Goal: Task Accomplishment & Management: Use online tool/utility

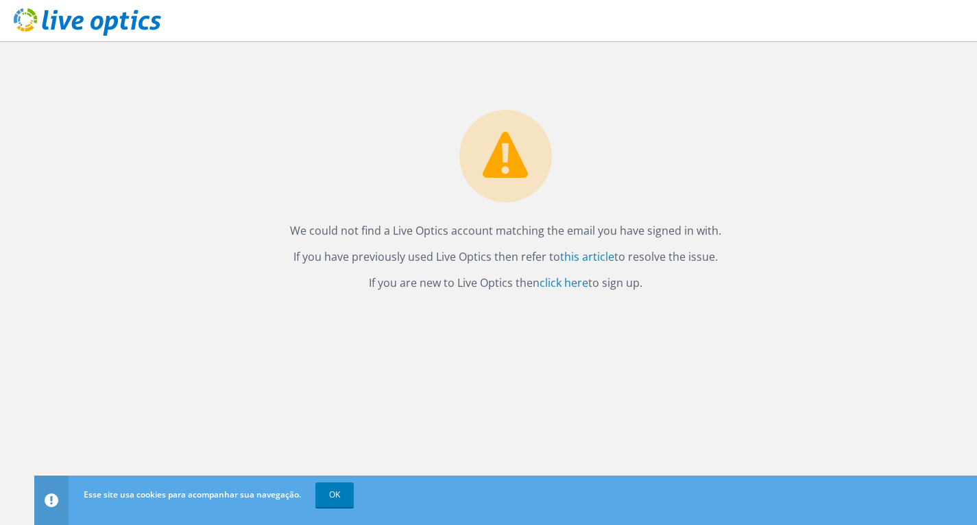
click at [828, 105] on div "We could not find a Live Optics account matching the email you have signed in w…" at bounding box center [505, 166] width 943 height 251
click at [538, 284] on font "clique aqui" at bounding box center [537, 282] width 56 height 15
click at [319, 489] on link "OK" at bounding box center [334, 494] width 38 height 25
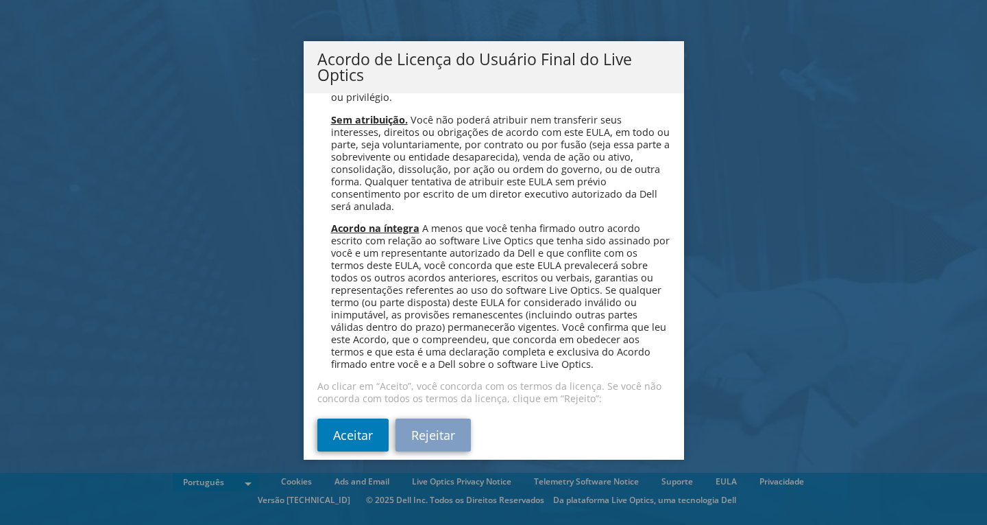
scroll to position [5481, 0]
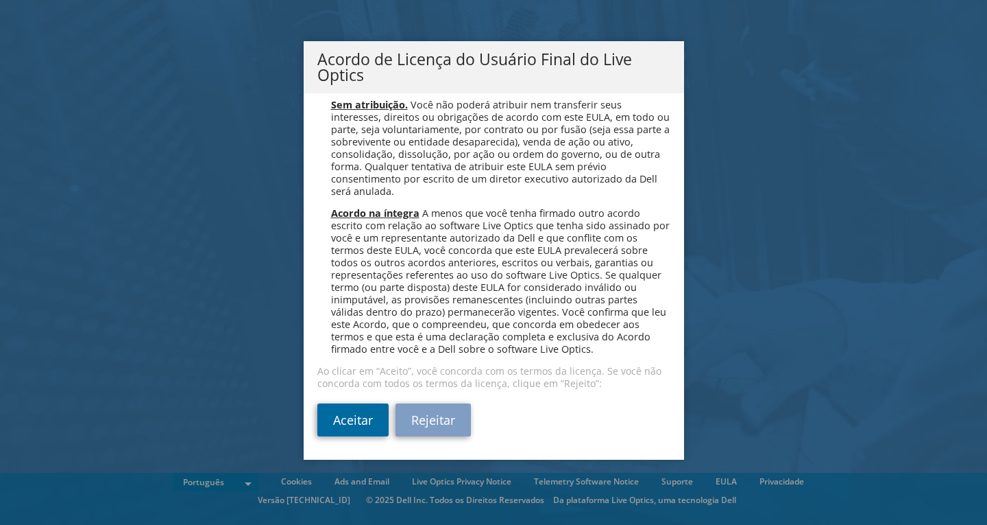
click at [350, 414] on link "Aceitar" at bounding box center [352, 419] width 71 height 33
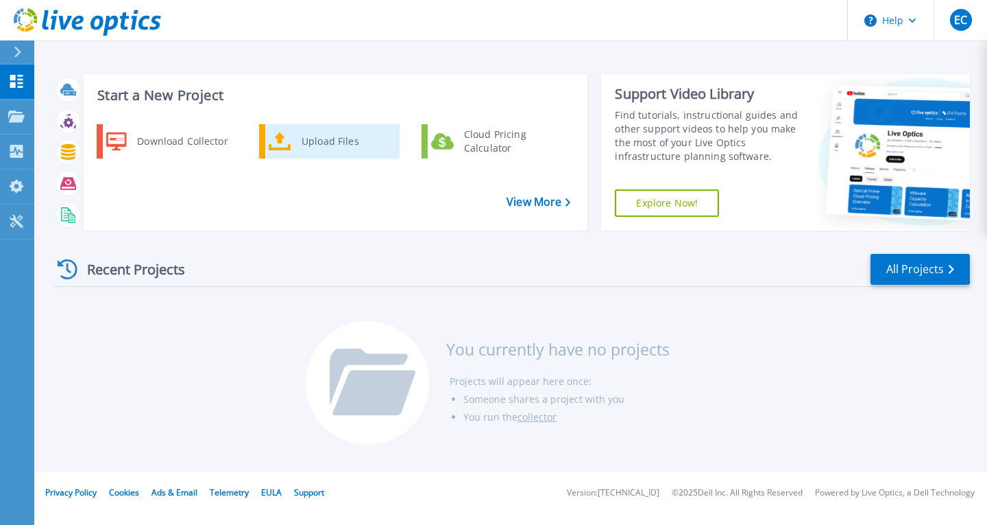
click at [323, 143] on div "Upload Files" at bounding box center [345, 141] width 101 height 27
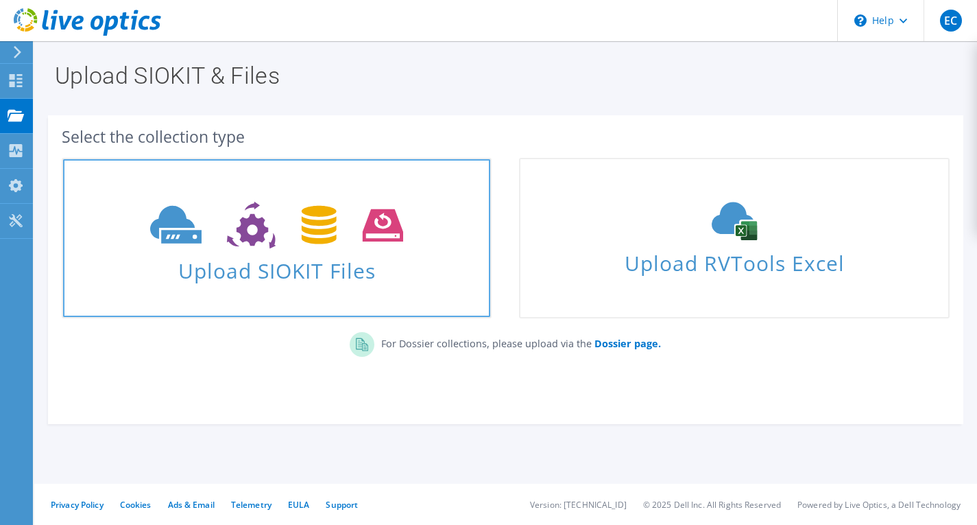
click at [296, 265] on span "Upload SIOKIT Files" at bounding box center [276, 266] width 427 height 29
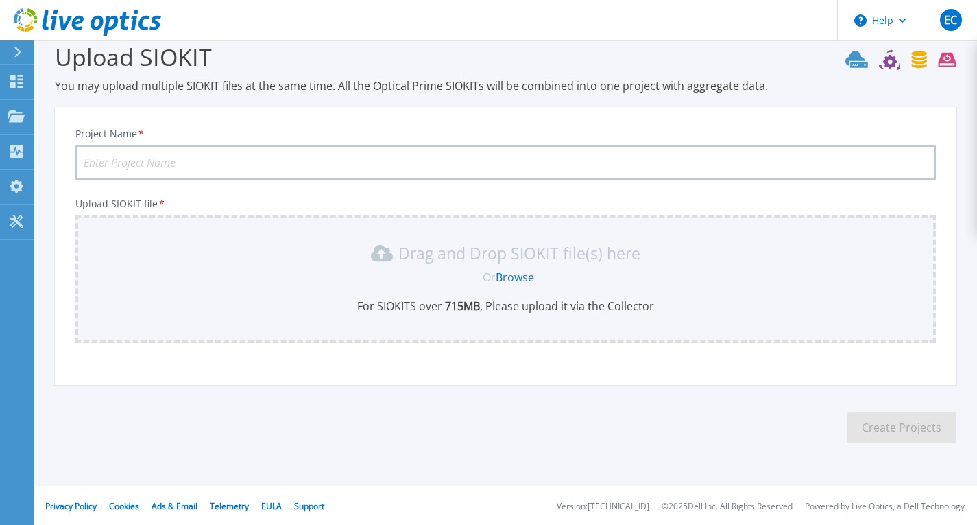
scroll to position [21, 0]
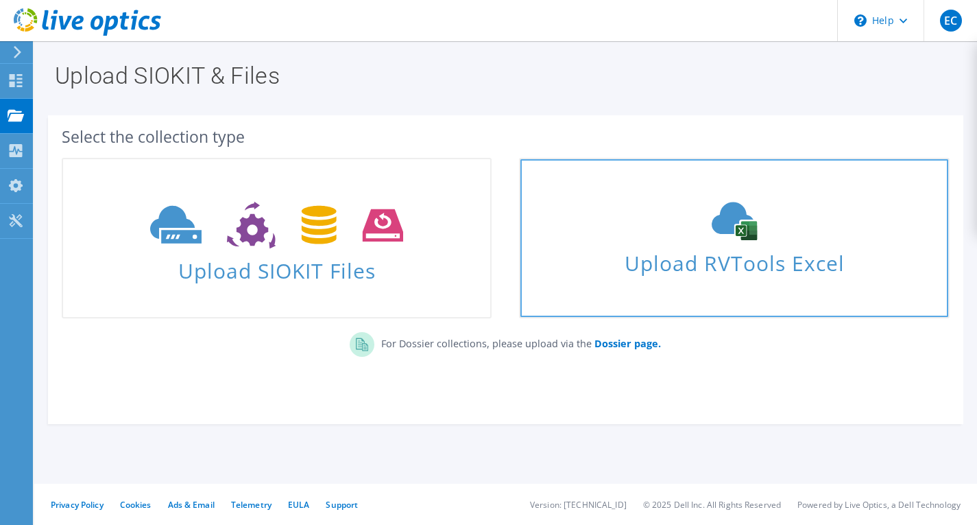
click at [695, 265] on span "Upload RVTools Excel" at bounding box center [733, 259] width 427 height 29
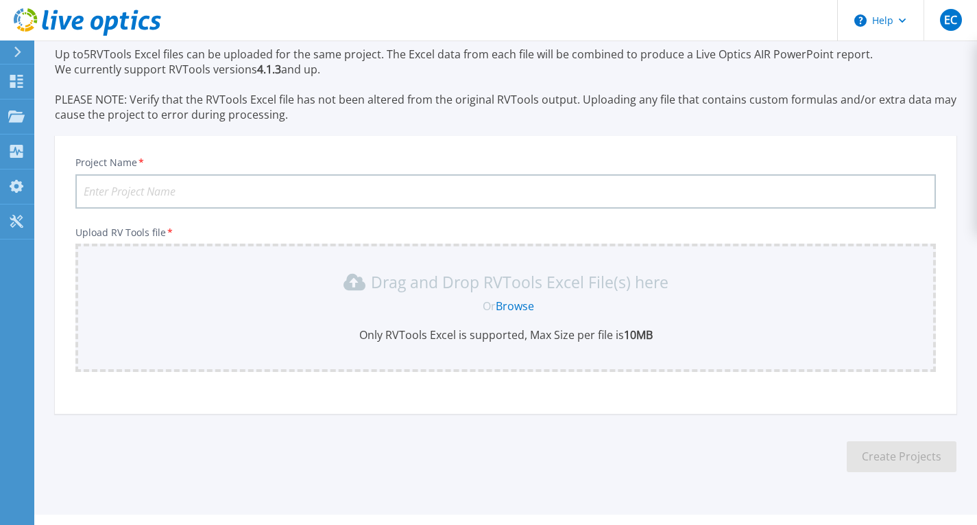
scroll to position [82, 0]
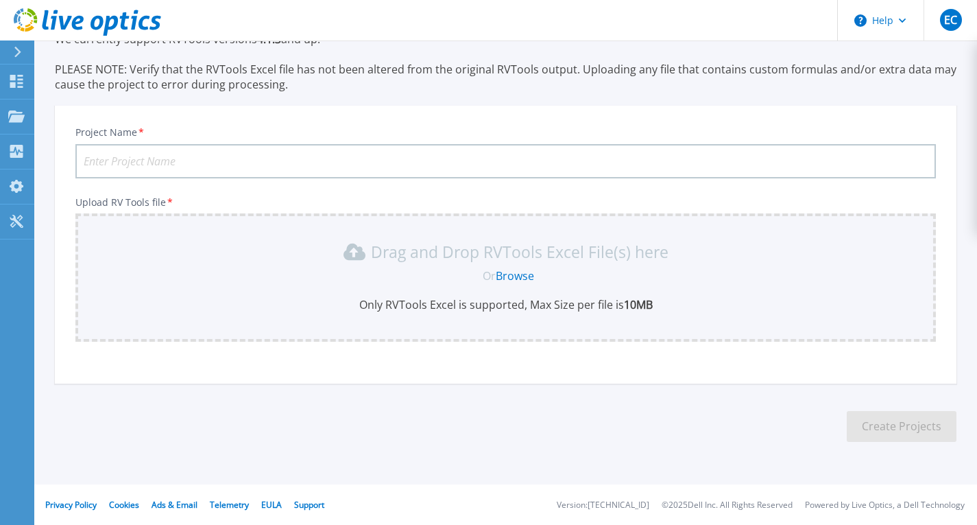
click at [337, 161] on input "Project Name *" at bounding box center [505, 161] width 861 height 34
type input "m"
type input "MTR"
click at [468, 256] on p "Drag and Drop RVTools Excel File(s) here" at bounding box center [520, 252] width 298 height 14
click at [505, 273] on link "Browse" at bounding box center [515, 275] width 38 height 15
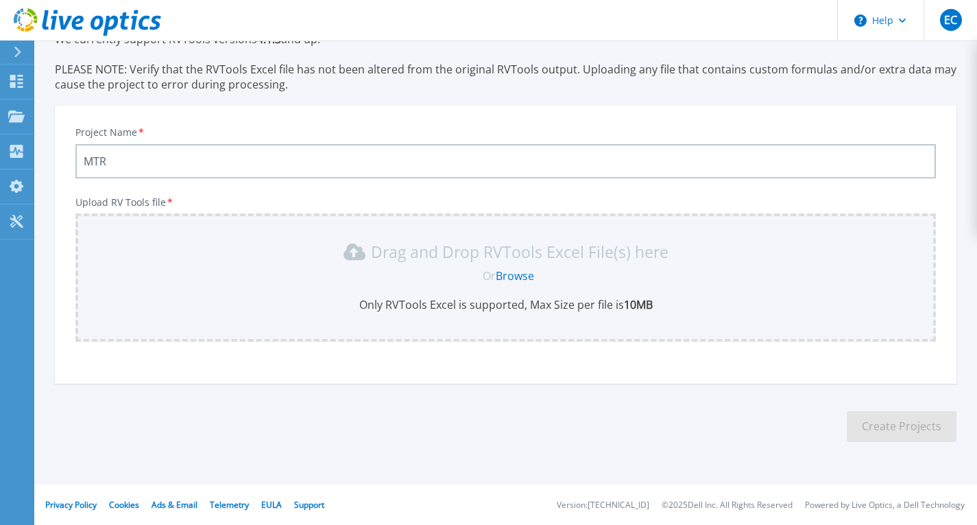
click at [519, 266] on div "Drag and Drop RVTools Excel File(s) here Or Browse Only RVTools Excel is suppor…" at bounding box center [506, 276] width 844 height 71
click at [520, 273] on link "Browse" at bounding box center [515, 275] width 38 height 15
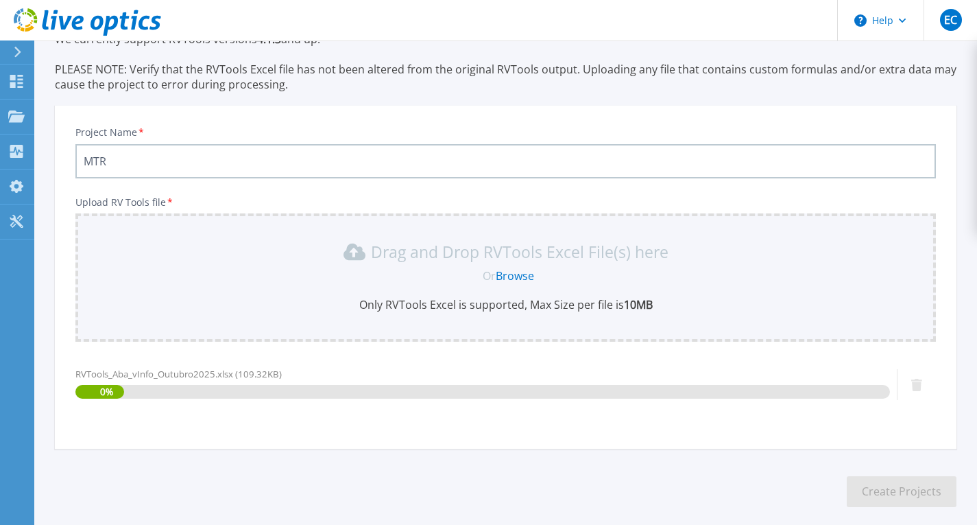
scroll to position [147, 0]
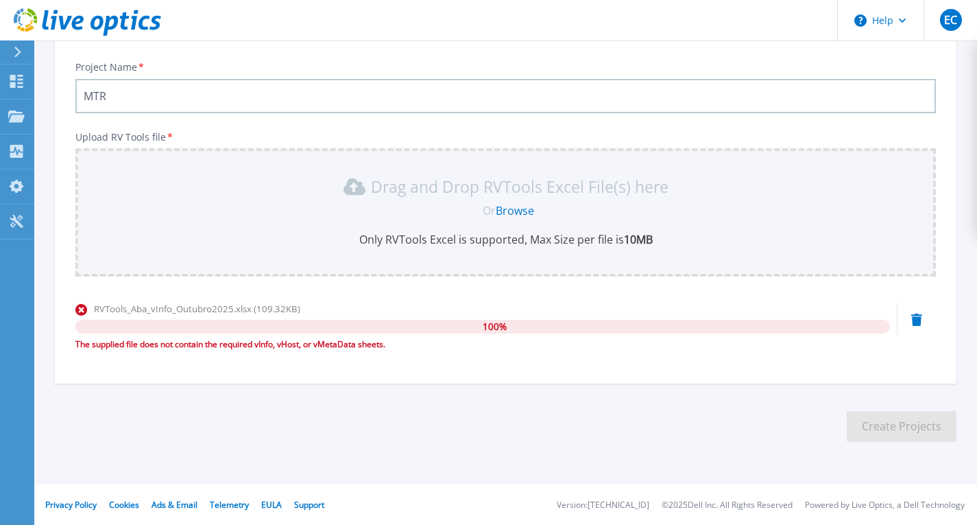
click at [426, 70] on div "Project Name * MTR" at bounding box center [505, 87] width 861 height 52
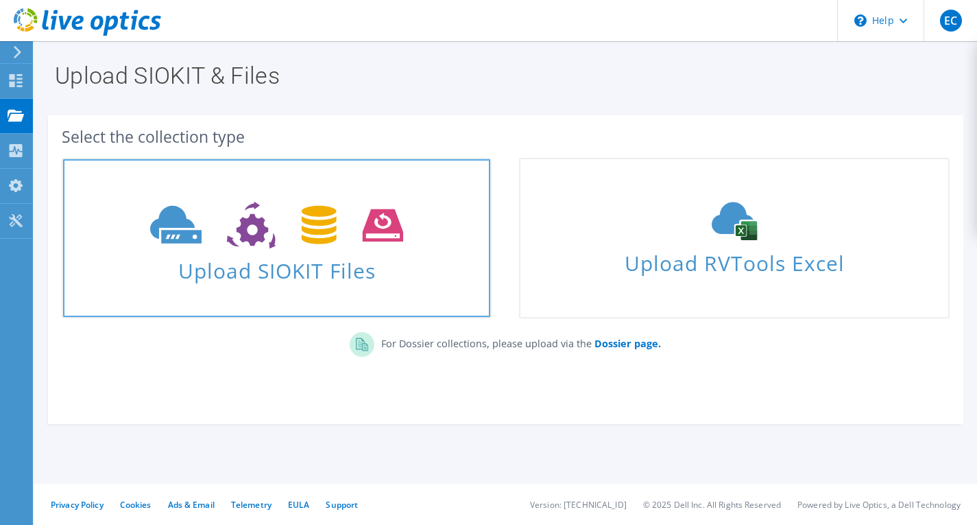
click at [287, 271] on span "Upload SIOKIT Files" at bounding box center [276, 266] width 427 height 29
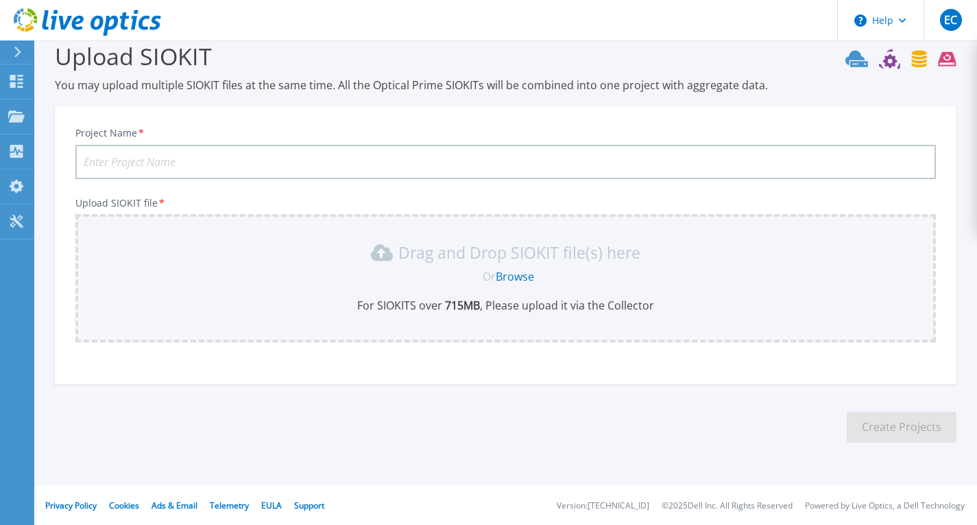
scroll to position [21, 0]
click at [527, 275] on link "Browse" at bounding box center [515, 275] width 38 height 15
click at [329, 154] on input "Project Name *" at bounding box center [505, 161] width 861 height 34
type input "MTR"
click at [513, 274] on link "Browse" at bounding box center [515, 275] width 38 height 15
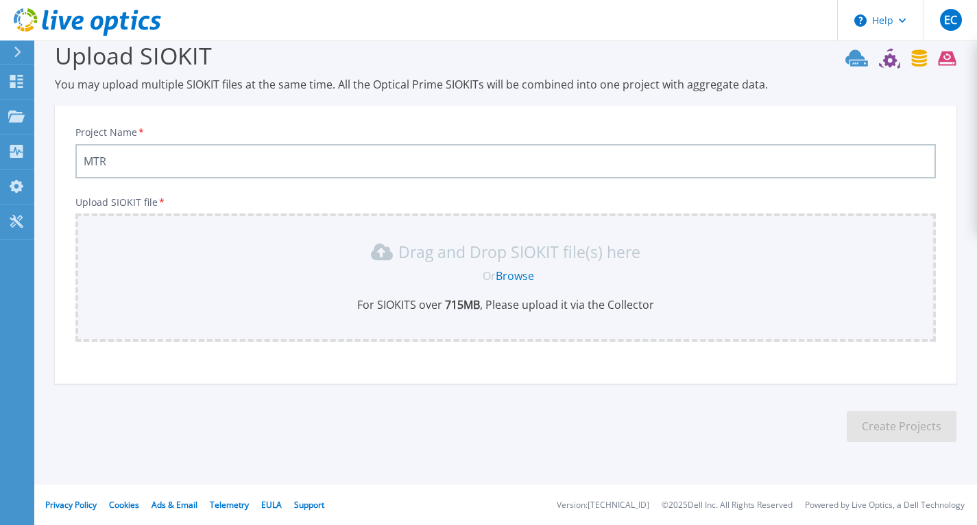
click at [732, 387] on section "Upload SIOKIT You may upload multiple SIOKIT files at the same time. All the Op…" at bounding box center [505, 245] width 943 height 453
click at [69, 14] on icon at bounding box center [87, 22] width 147 height 28
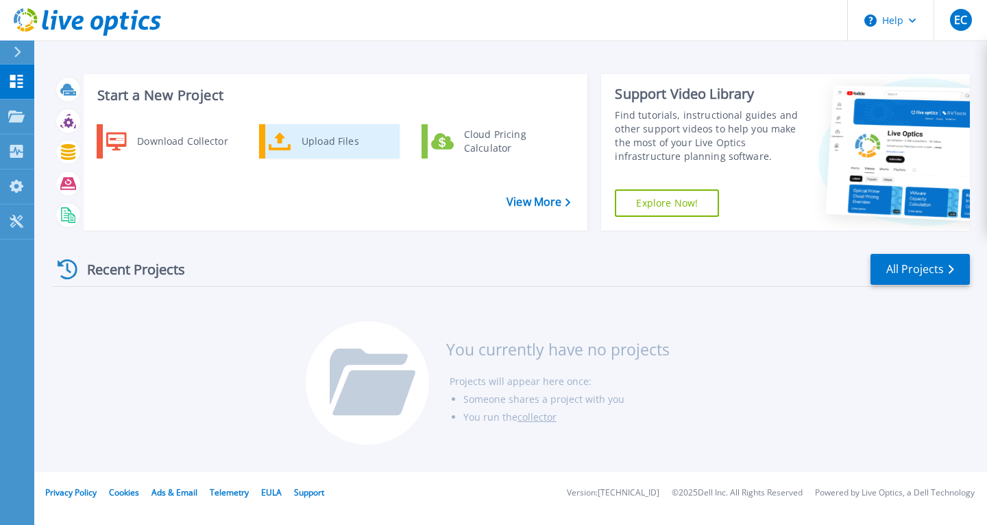
click at [342, 144] on div "Upload Files" at bounding box center [345, 141] width 101 height 27
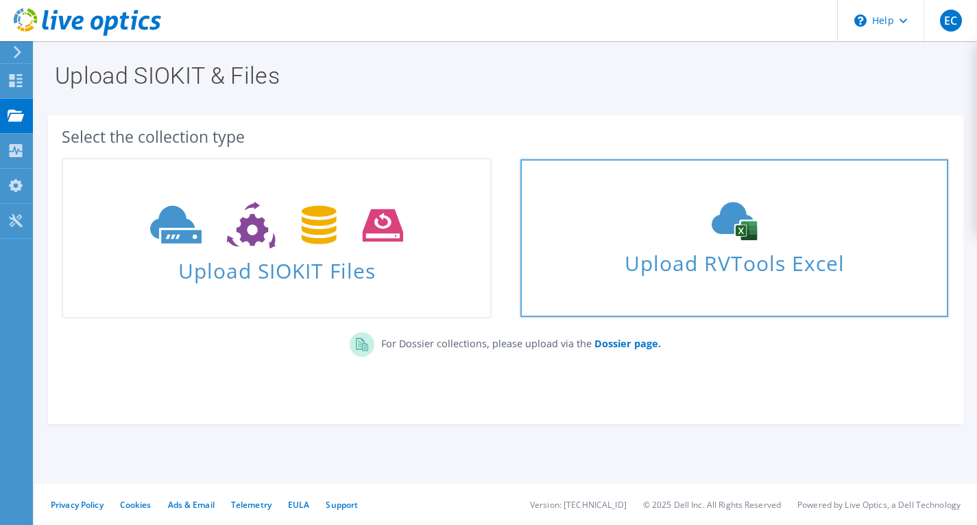
click at [724, 257] on span "Upload RVTools Excel" at bounding box center [733, 259] width 427 height 29
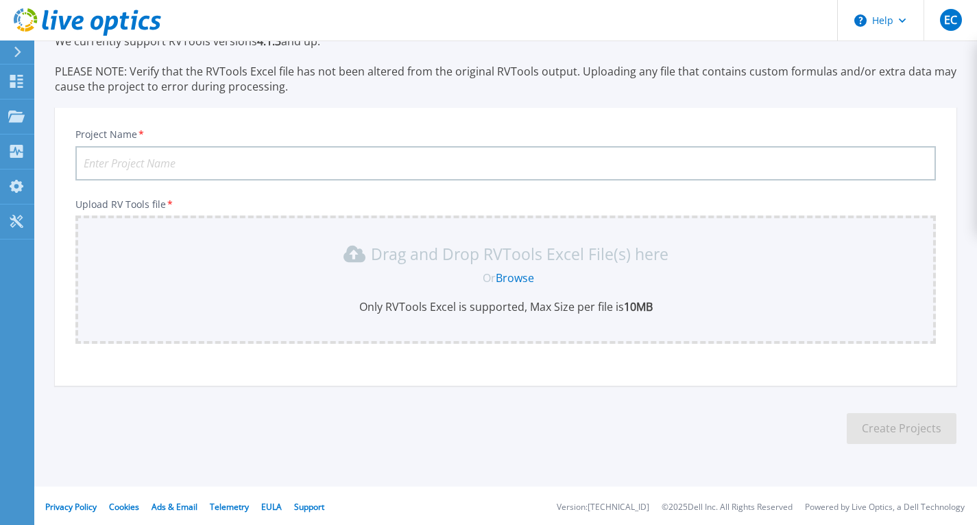
scroll to position [82, 0]
click at [506, 164] on input "Project Name *" at bounding box center [505, 161] width 861 height 34
type input "MTR"
click at [512, 272] on link "Browse" at bounding box center [515, 275] width 38 height 15
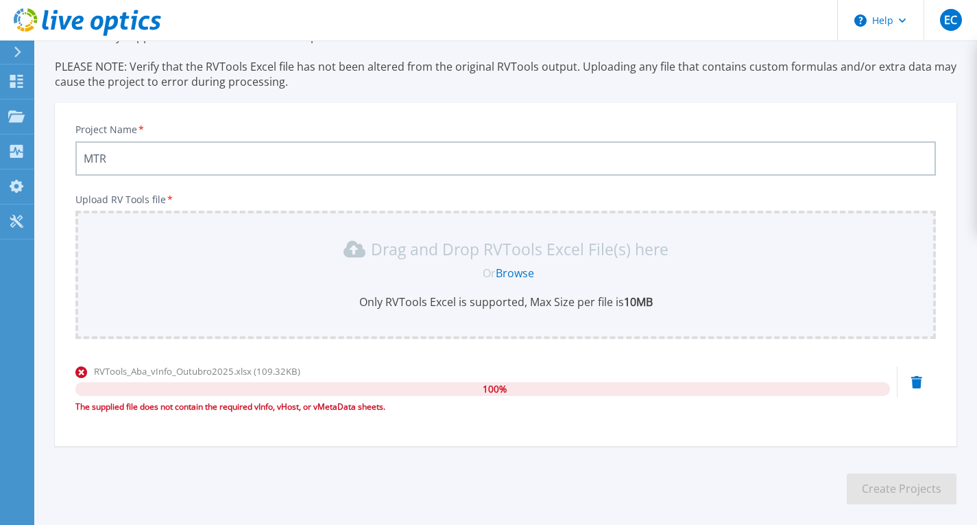
scroll to position [0, 0]
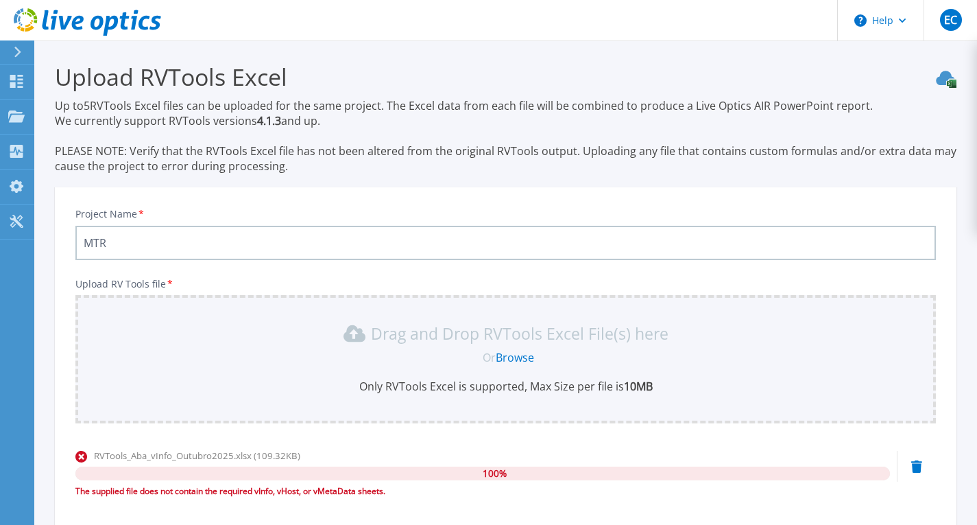
click at [336, 488] on div "The supplied file does not contain the required vInfo, vHost, or vMetaData shee…" at bounding box center [482, 491] width 815 height 14
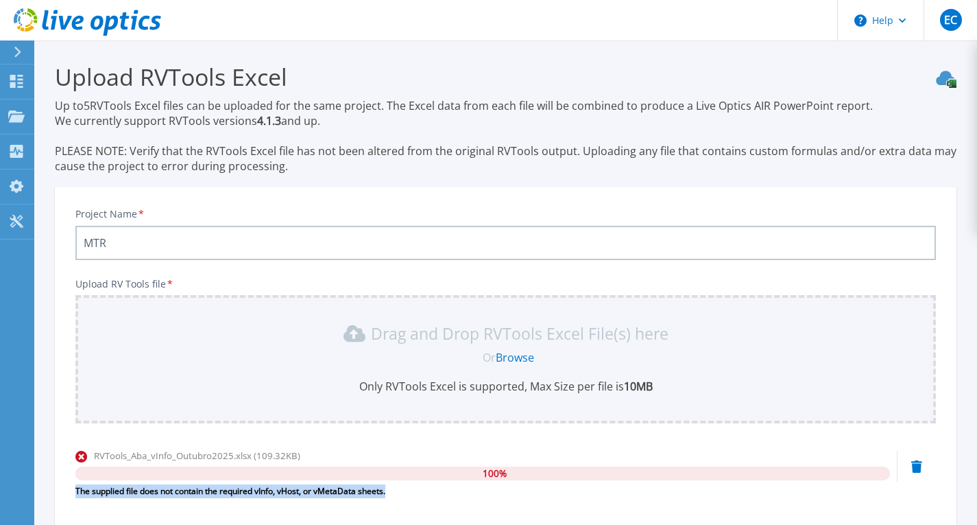
click at [336, 488] on div "The supplied file does not contain the required vInfo, vHost, or vMetaData shee…" at bounding box center [482, 491] width 815 height 14
copy div "The supplied file does not contain the required vInfo, vHost, or vMetaData shee…"
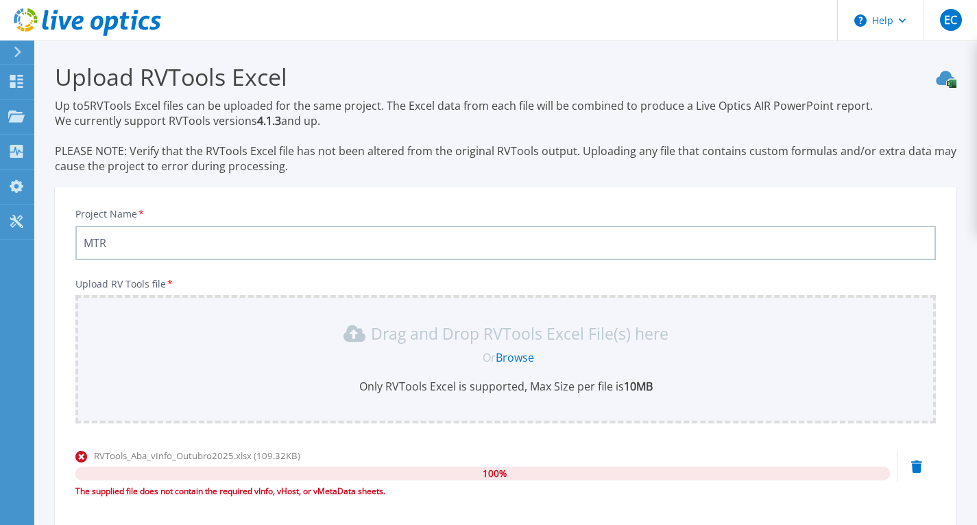
click at [524, 350] on link "Browse" at bounding box center [515, 357] width 38 height 15
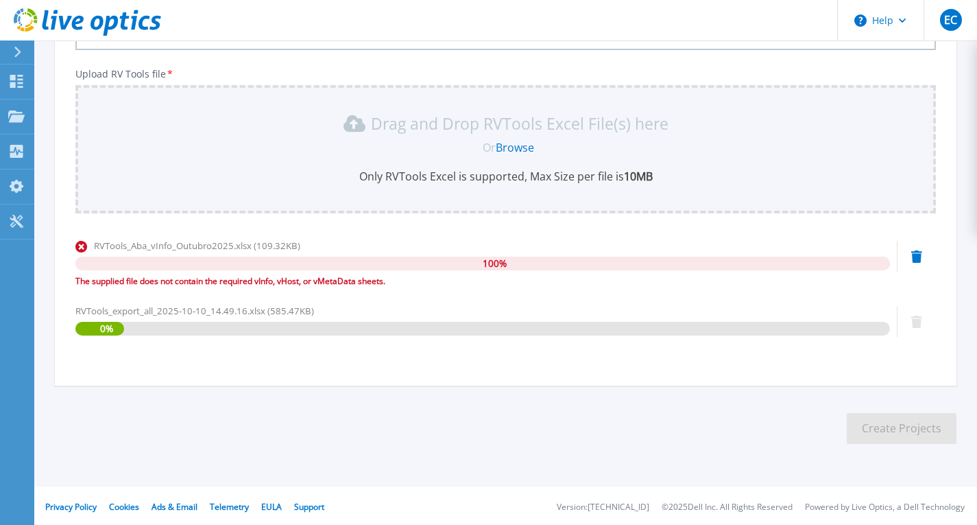
scroll to position [212, 0]
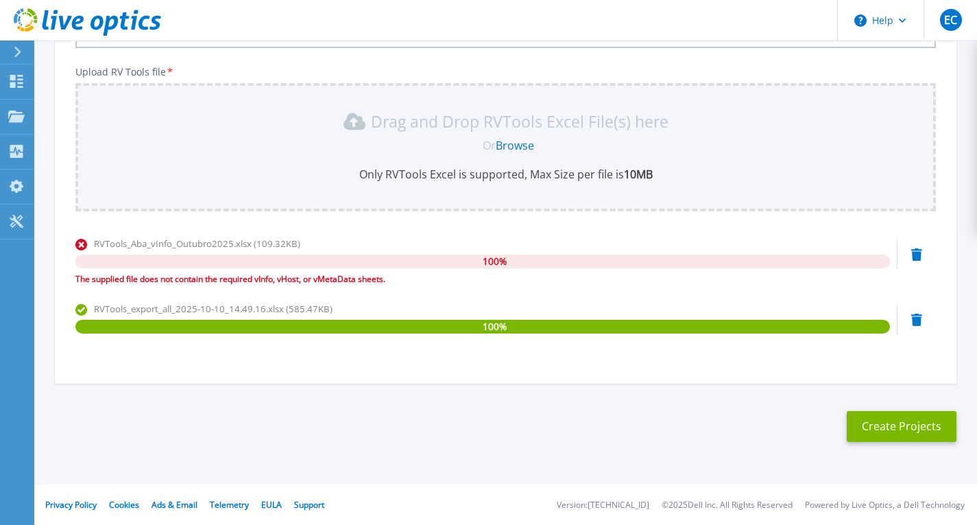
click at [919, 251] on icon at bounding box center [916, 254] width 11 height 12
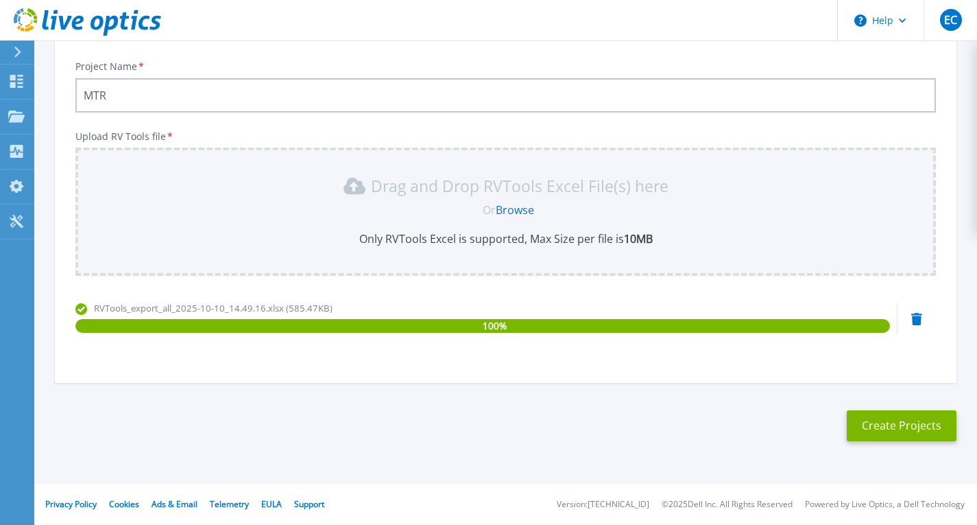
scroll to position [147, 0]
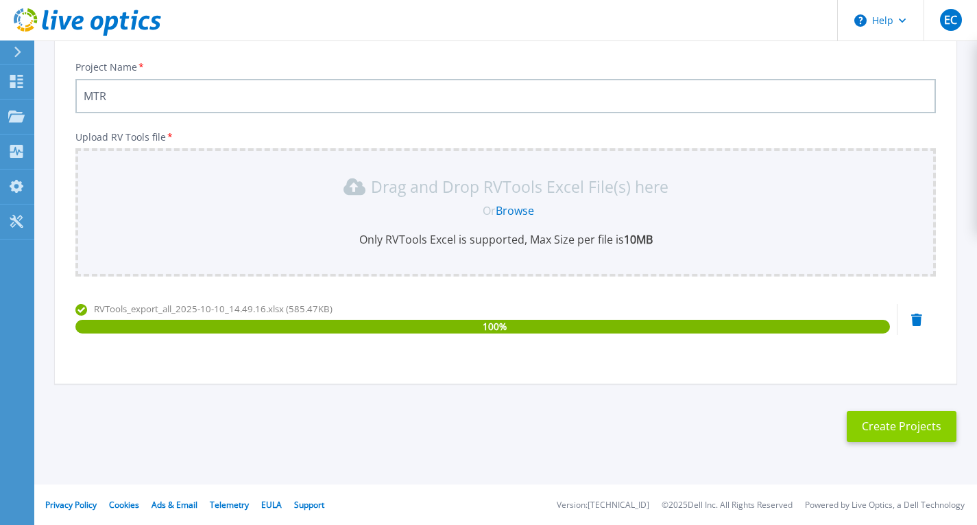
click at [895, 424] on button "Create Projects" at bounding box center [902, 426] width 110 height 31
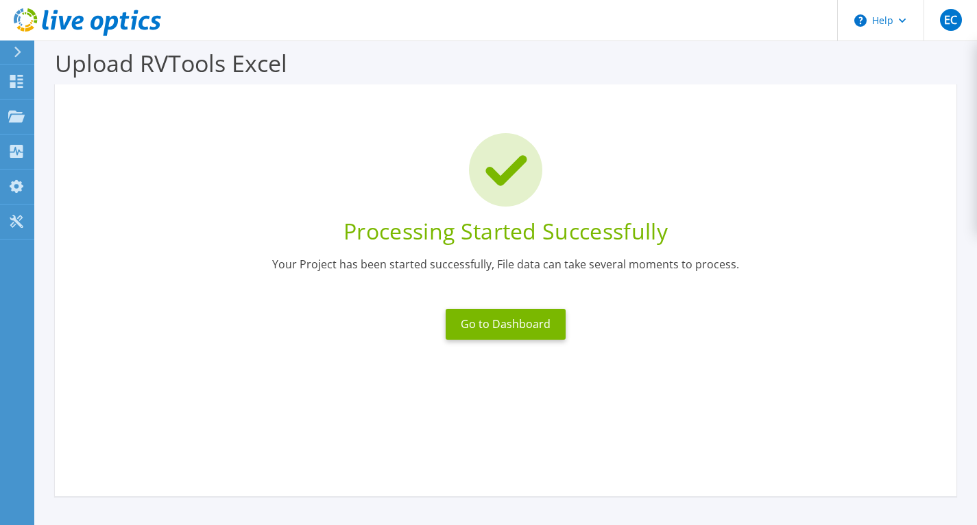
scroll to position [0, 0]
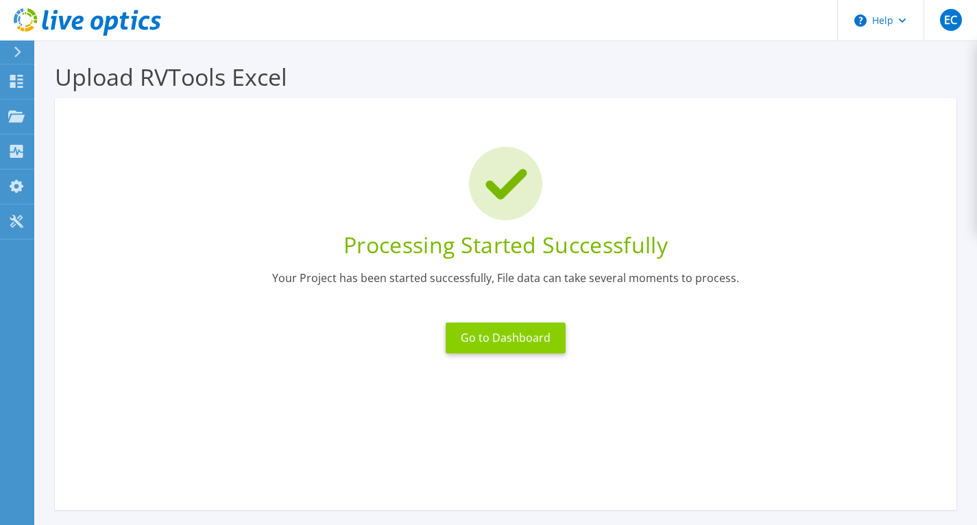
click at [524, 339] on button "Go to Dashboard" at bounding box center [506, 337] width 120 height 31
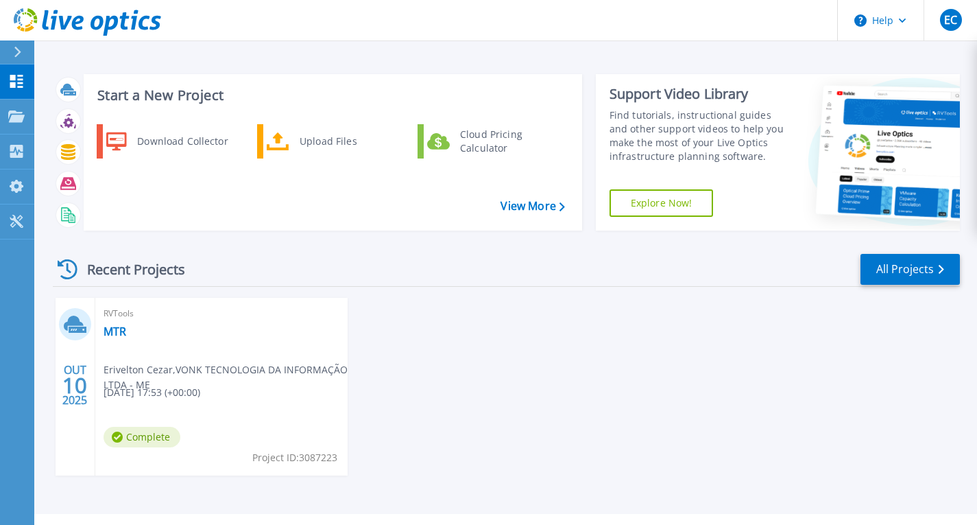
scroll to position [30, 0]
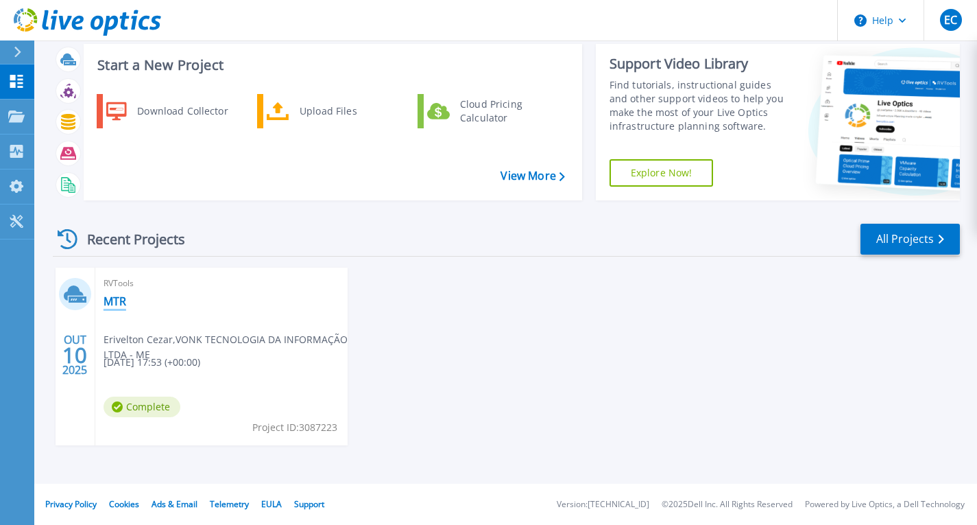
click at [115, 304] on link "MTR" at bounding box center [115, 301] width 23 height 14
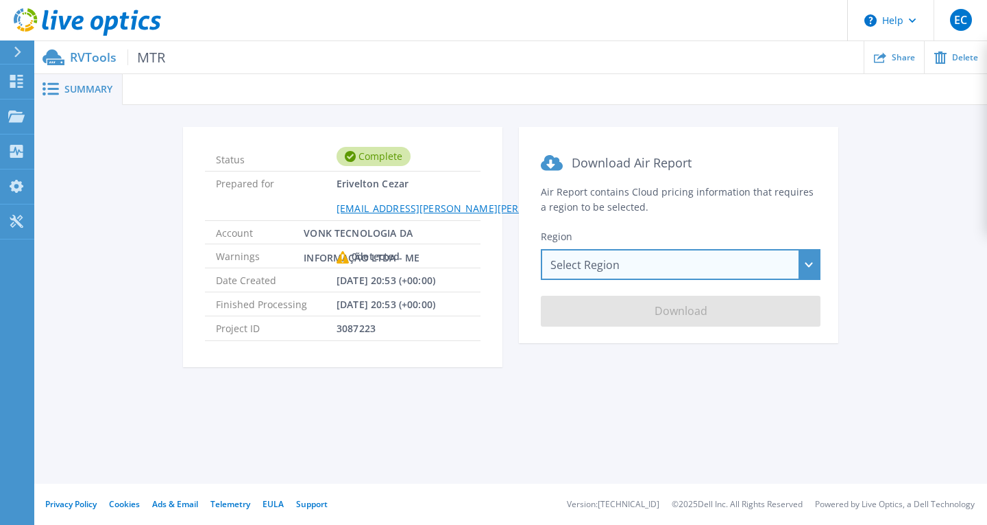
click at [573, 268] on div "Select Region Asia Pacific (Hong Kong) Asia Pacific (Mumbai) Asia Pacific (Seou…" at bounding box center [681, 264] width 280 height 31
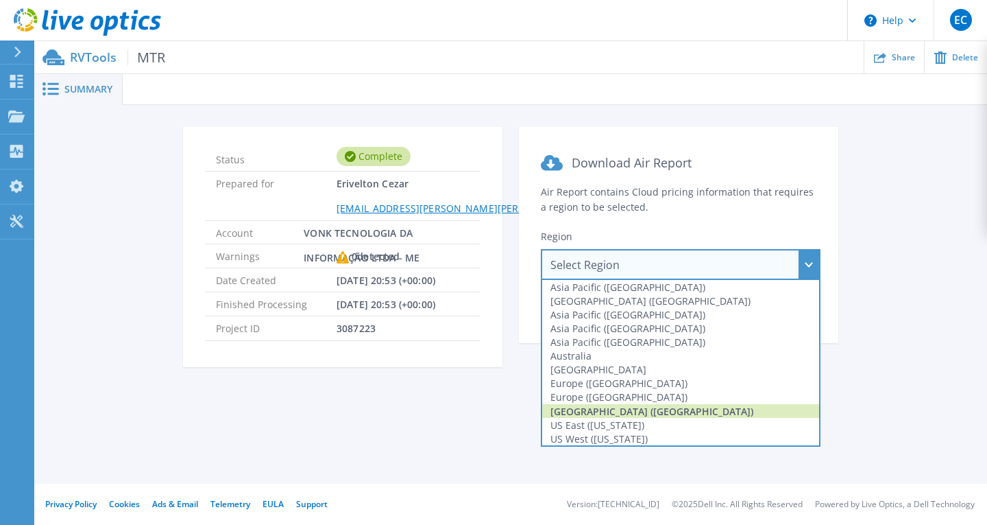
click at [642, 409] on div "South America (Sao Paulo)" at bounding box center [680, 411] width 277 height 14
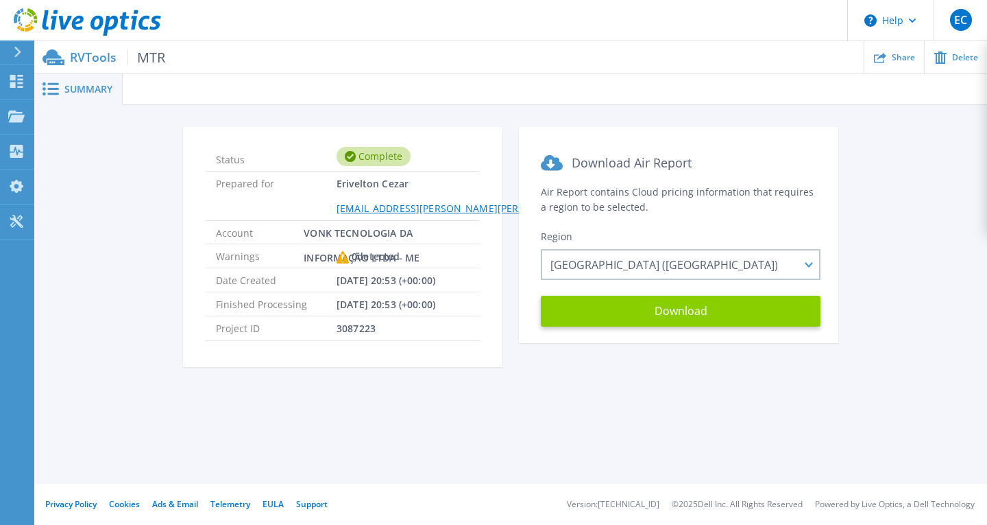
click at [662, 305] on button "Download" at bounding box center [681, 311] width 280 height 31
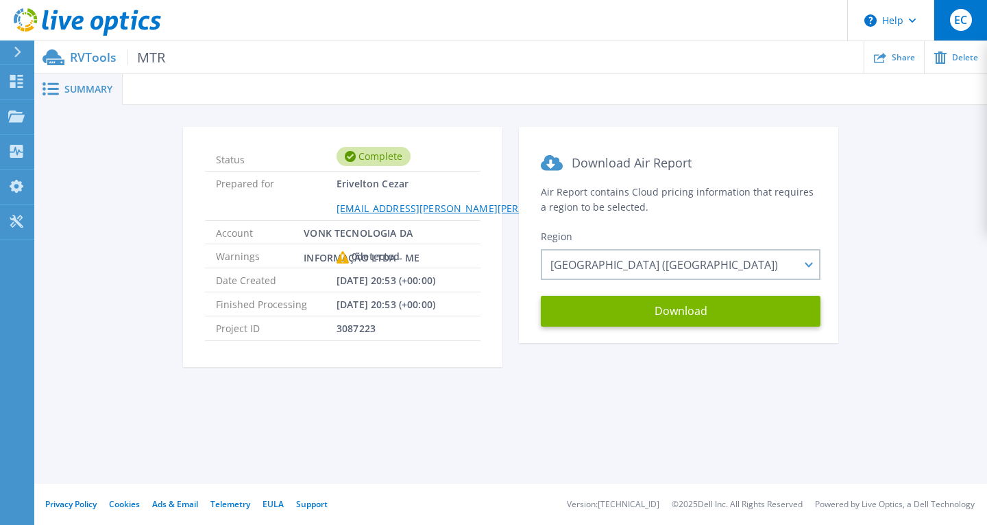
click at [959, 25] on span "EC" at bounding box center [960, 19] width 13 height 11
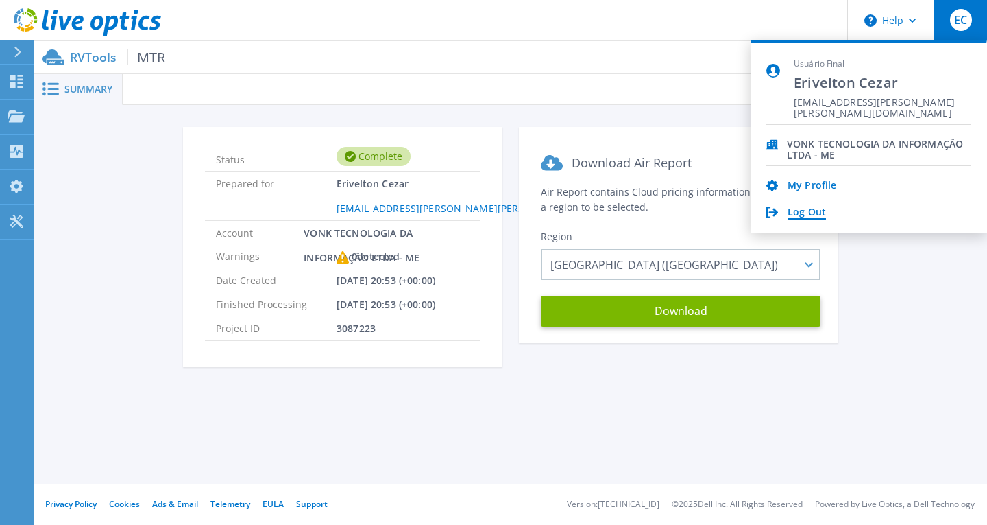
click at [815, 210] on link "Log Out" at bounding box center [807, 212] width 38 height 13
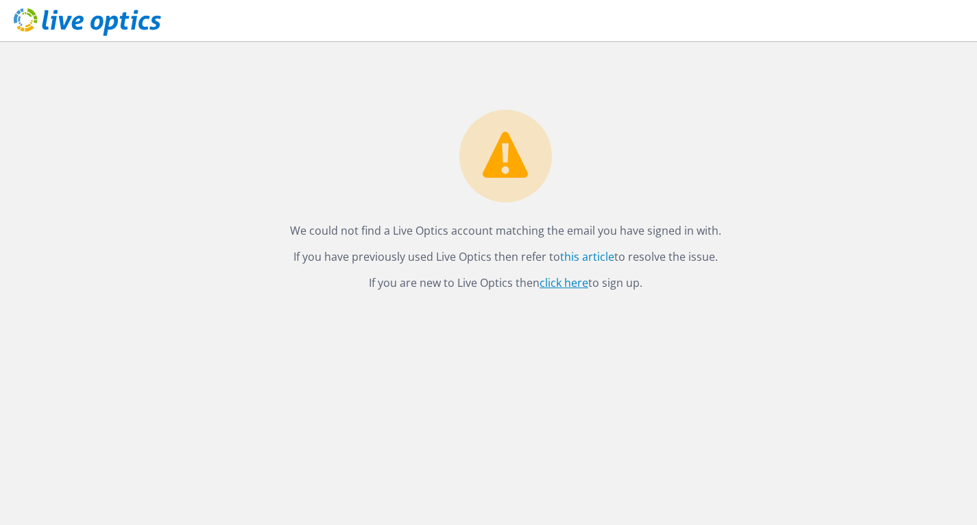
click at [562, 285] on link "click here" at bounding box center [564, 282] width 49 height 15
click at [544, 280] on link "click here" at bounding box center [564, 282] width 49 height 15
click at [128, 19] on icon at bounding box center [87, 22] width 147 height 28
click at [568, 281] on link "click here" at bounding box center [564, 282] width 49 height 15
click at [568, 274] on p "If you are new to Live Optics then click here to sign up." at bounding box center [505, 282] width 915 height 19
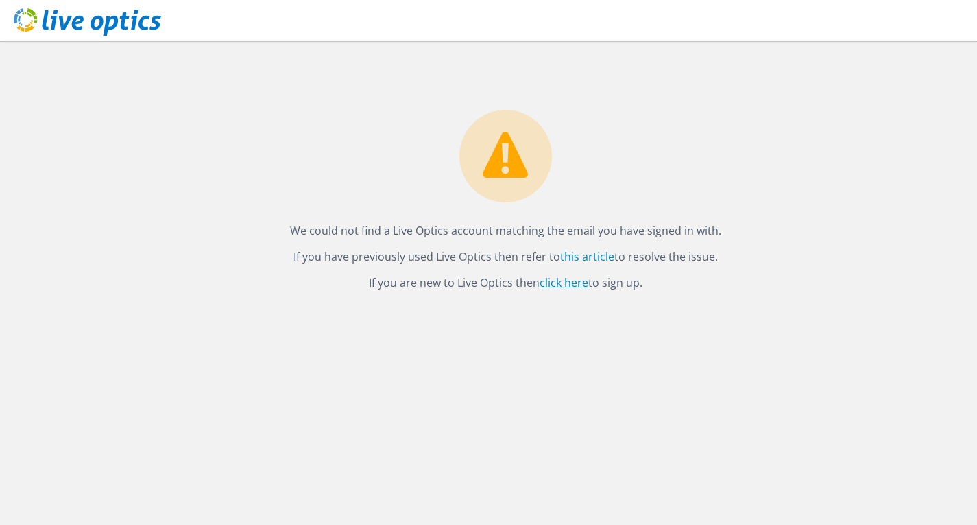
click at [563, 288] on link "click here" at bounding box center [564, 282] width 49 height 15
